Goal: Task Accomplishment & Management: Manage account settings

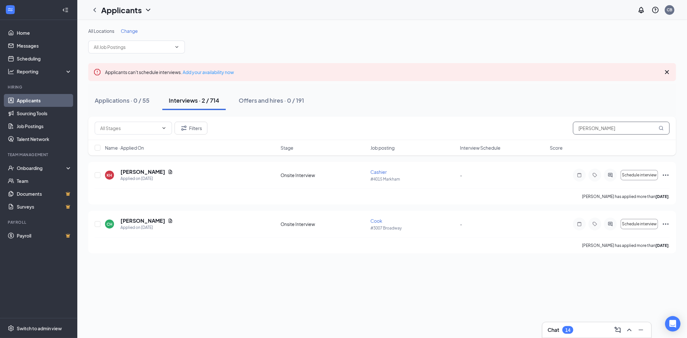
drag, startPoint x: 611, startPoint y: 121, endPoint x: 608, endPoint y: 127, distance: 6.2
click at [611, 122] on input "[PERSON_NAME]" at bounding box center [621, 128] width 97 height 13
click at [608, 127] on input "[PERSON_NAME]" at bounding box center [621, 128] width 97 height 13
type input "destiny"
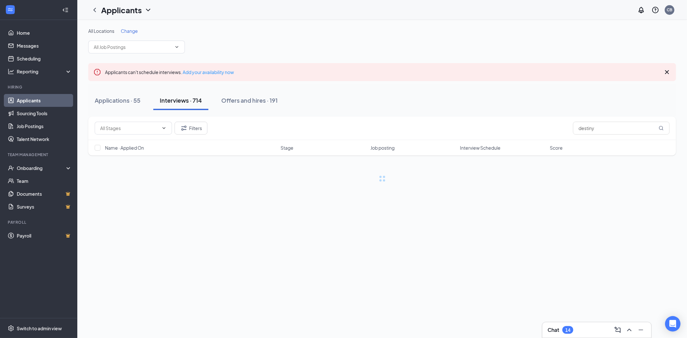
click at [130, 99] on div "Applications · 55" at bounding box center [118, 100] width 46 height 8
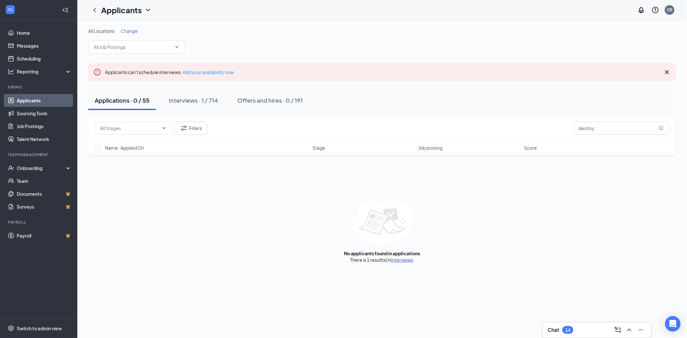
click at [399, 261] on link "Interviews" at bounding box center [402, 260] width 22 height 6
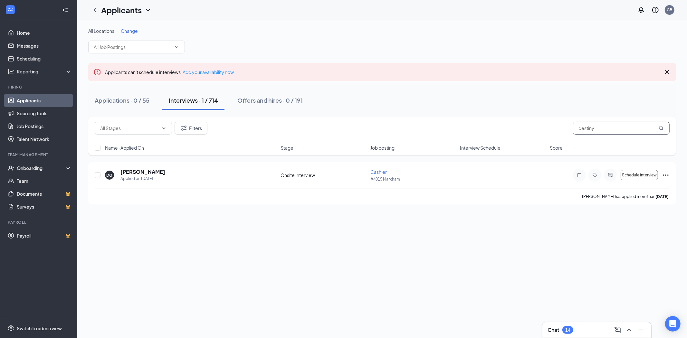
click at [618, 127] on input "destiny" at bounding box center [621, 128] width 97 height 13
click at [616, 127] on input "destiny" at bounding box center [621, 128] width 97 height 13
click at [616, 126] on input "destiny" at bounding box center [621, 128] width 97 height 13
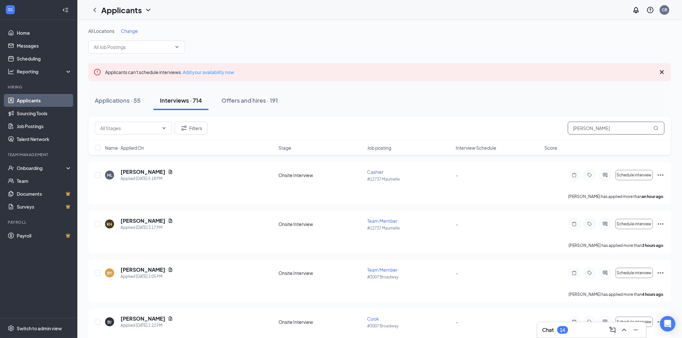
type input "[PERSON_NAME]"
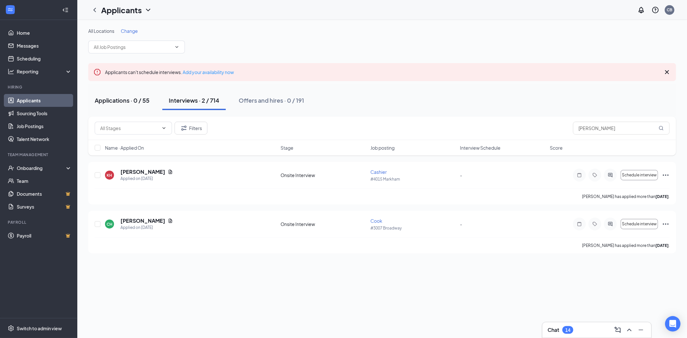
click at [137, 95] on button "Applications · 0 / 55" at bounding box center [122, 100] width 68 height 19
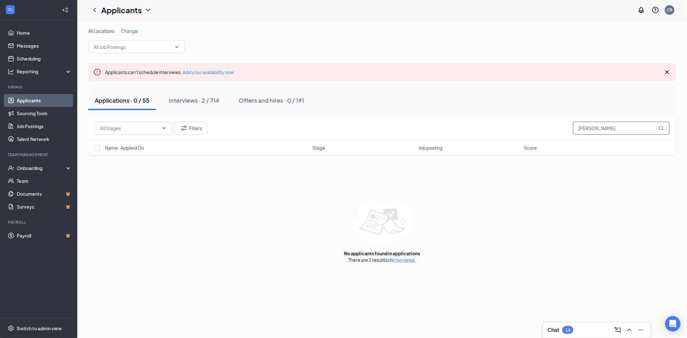
click at [634, 133] on input "[PERSON_NAME]" at bounding box center [621, 128] width 97 height 13
click at [633, 133] on input "[PERSON_NAME]" at bounding box center [621, 128] width 97 height 13
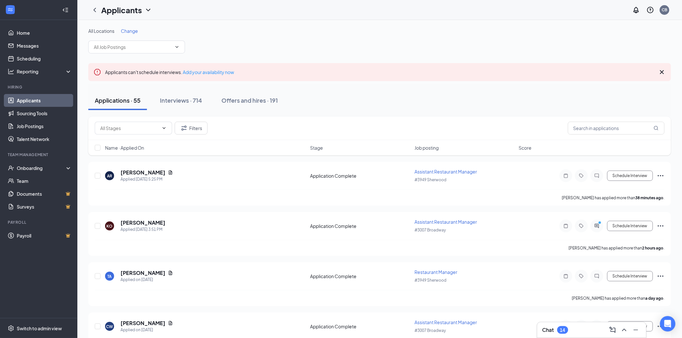
click at [430, 33] on div "All Locations Change" at bounding box center [379, 31] width 583 height 6
